Goal: Information Seeking & Learning: Learn about a topic

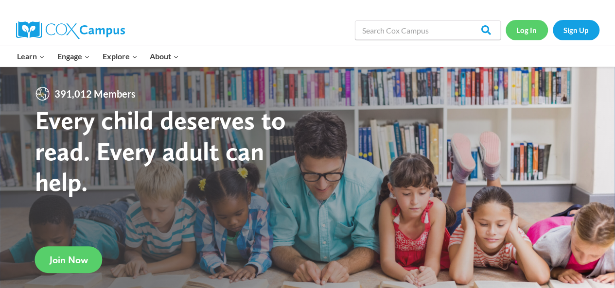
click at [521, 32] on link "Log In" at bounding box center [527, 30] width 42 height 20
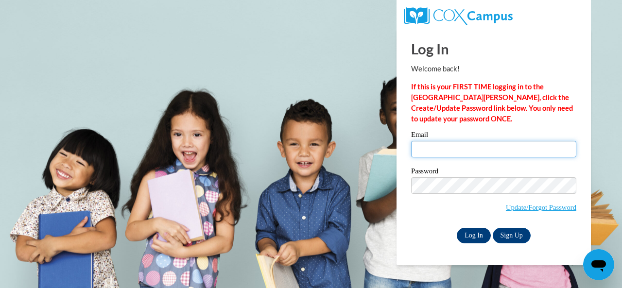
type input "delaney.jennifer.l@muscogee.k12.ga.us"
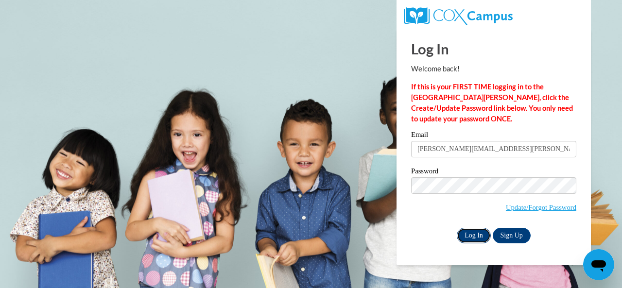
click at [472, 234] on input "Log In" at bounding box center [474, 236] width 34 height 16
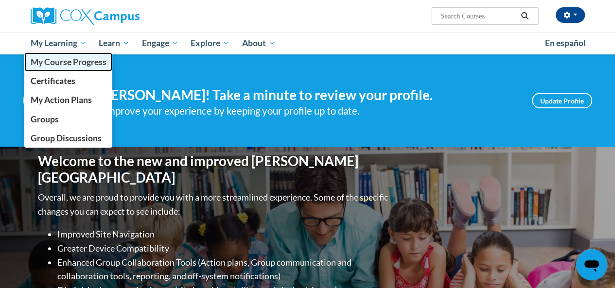
click at [64, 62] on span "My Course Progress" at bounding box center [68, 62] width 76 height 10
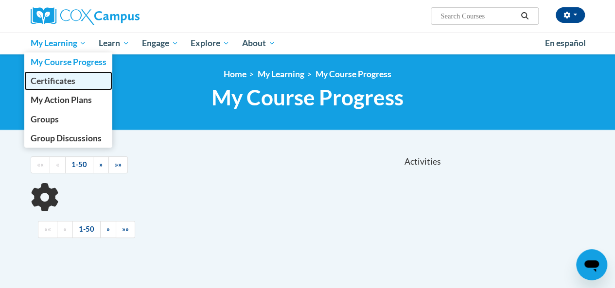
click at [48, 86] on link "Certificates" at bounding box center [68, 80] width 88 height 19
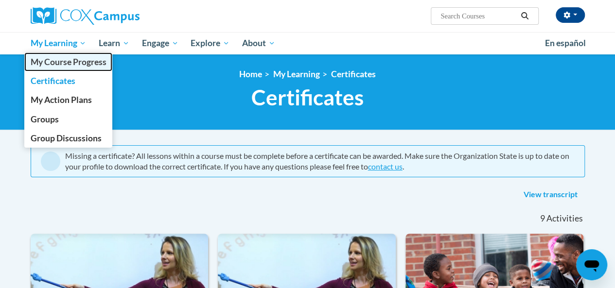
click at [43, 67] on span "My Course Progress" at bounding box center [68, 62] width 76 height 10
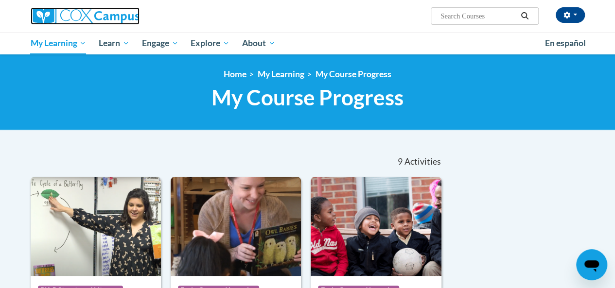
click at [80, 22] on img at bounding box center [85, 16] width 109 height 18
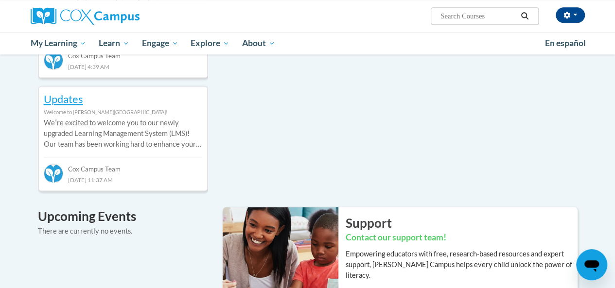
scroll to position [438, 0]
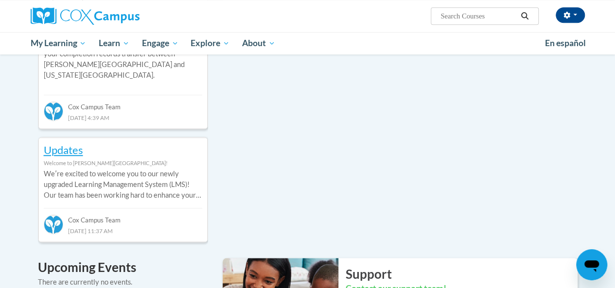
click at [464, 18] on input "Search..." at bounding box center [479, 16] width 78 height 12
type input "vocabulary"
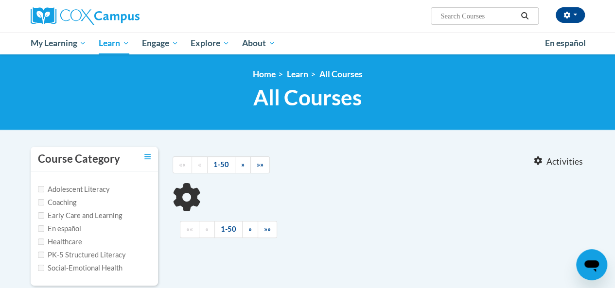
type input "vocabulary"
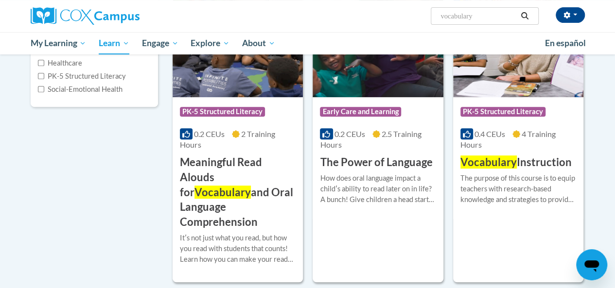
scroll to position [195, 0]
